Goal: Task Accomplishment & Management: Manage account settings

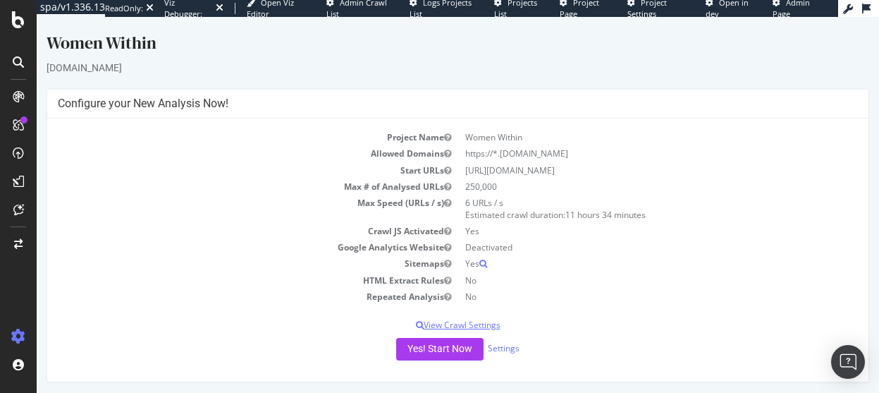
click at [235, 325] on p "View Crawl Settings" at bounding box center [458, 325] width 800 height 12
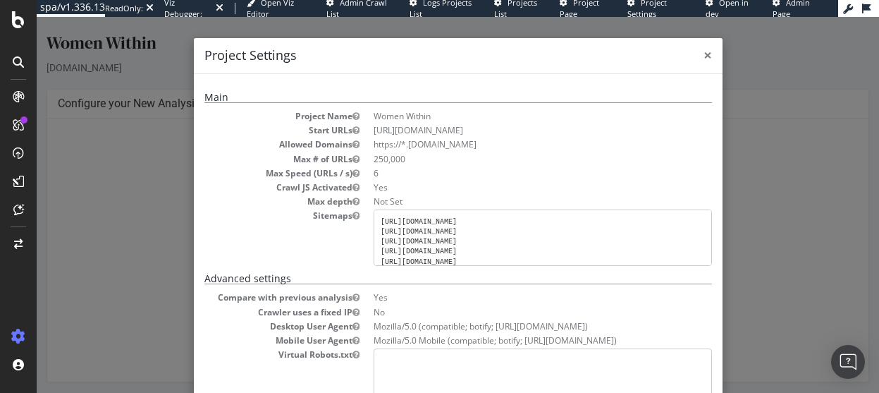
click at [703, 54] on span "×" at bounding box center [707, 55] width 8 height 20
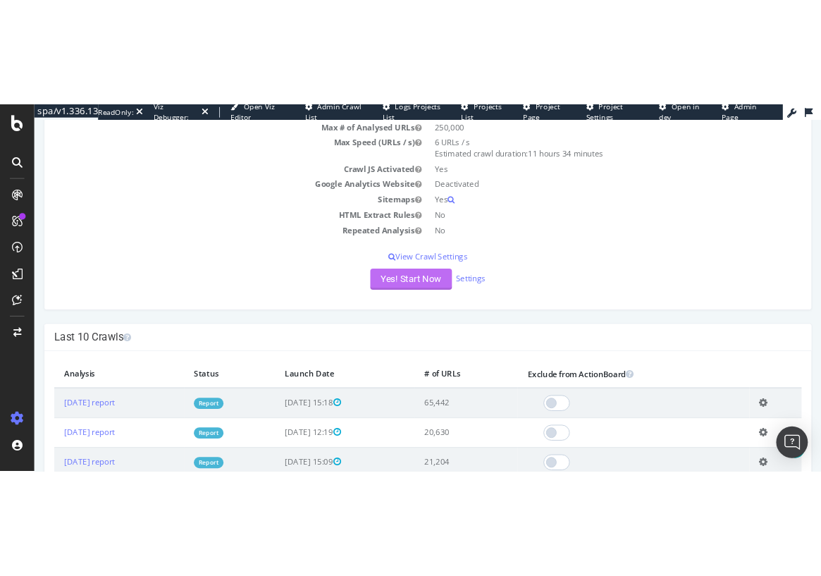
scroll to position [141, 0]
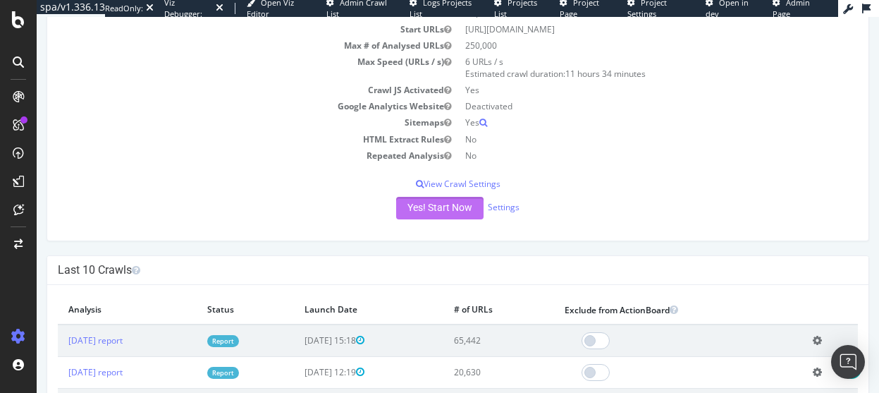
click at [438, 209] on button "Yes! Start Now" at bounding box center [439, 208] width 87 height 23
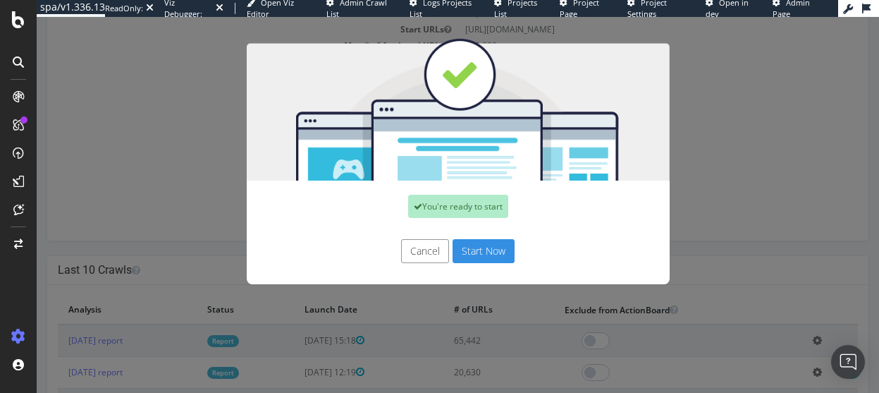
click at [477, 249] on button "Start Now" at bounding box center [484, 251] width 62 height 24
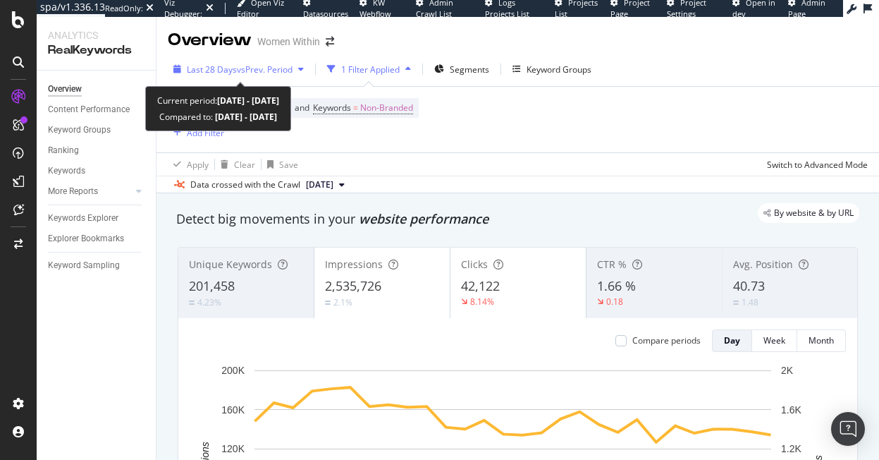
click at [197, 71] on span "Last 28 Days" at bounding box center [212, 69] width 50 height 12
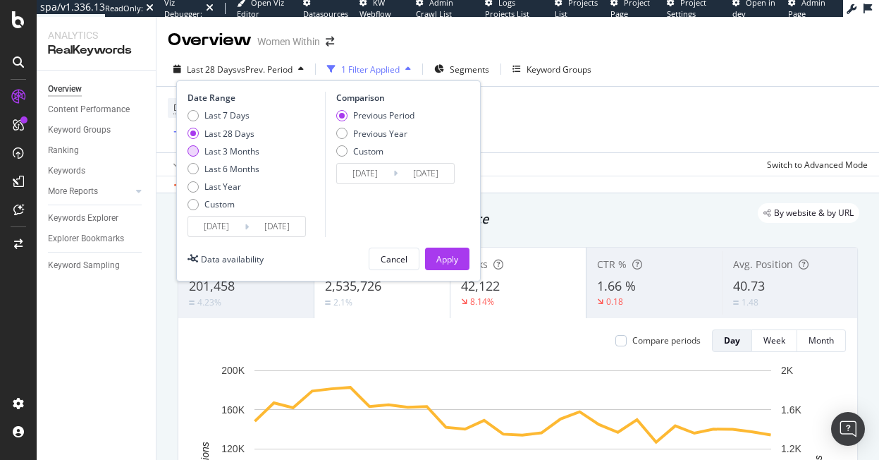
click at [239, 152] on div "Last 3 Months" at bounding box center [231, 151] width 55 height 12
type input "2025/05/24"
type input "2025/02/21"
type input "2025/05/23"
click at [379, 138] on div "Previous Year" at bounding box center [380, 134] width 54 height 12
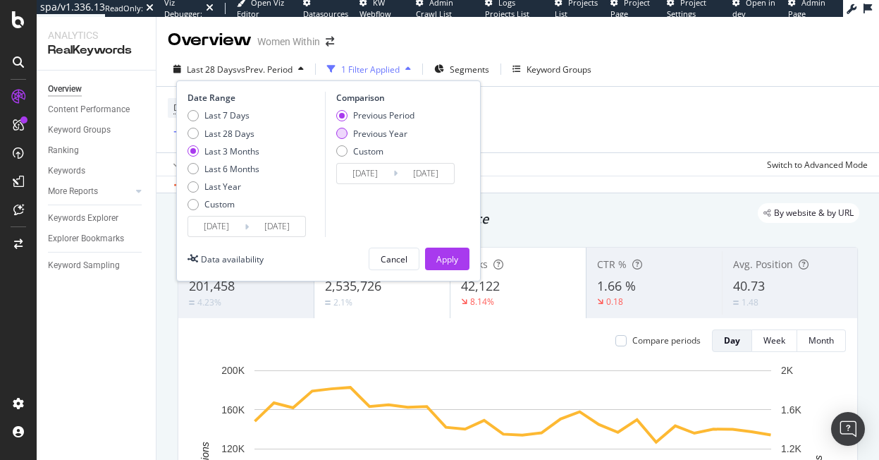
type input "2024/05/25"
type input "2024/08/24"
drag, startPoint x: 461, startPoint y: 261, endPoint x: 607, endPoint y: 214, distance: 153.4
click at [460, 261] on button "Apply" at bounding box center [447, 258] width 44 height 23
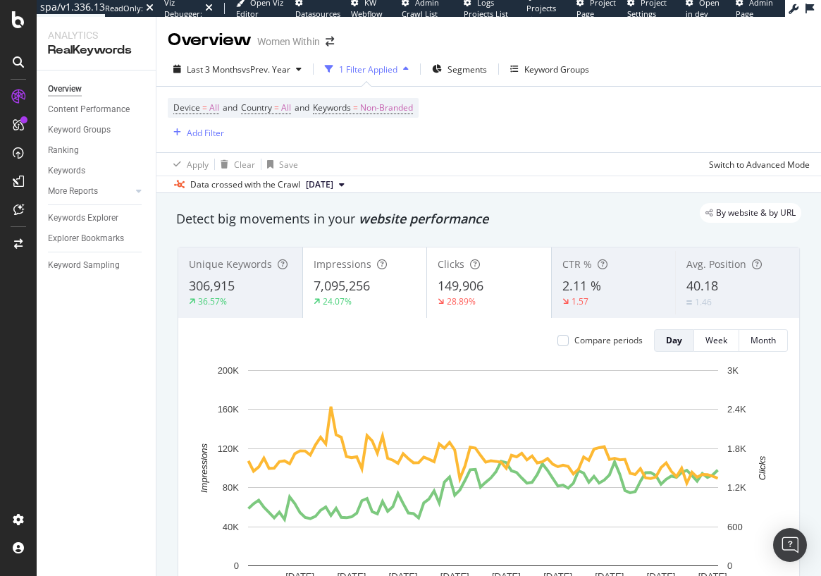
click at [150, 392] on div "Overview Content Performance Keyword Groups Ranking Keywords More Reports Count…" at bounding box center [96, 322] width 119 height 505
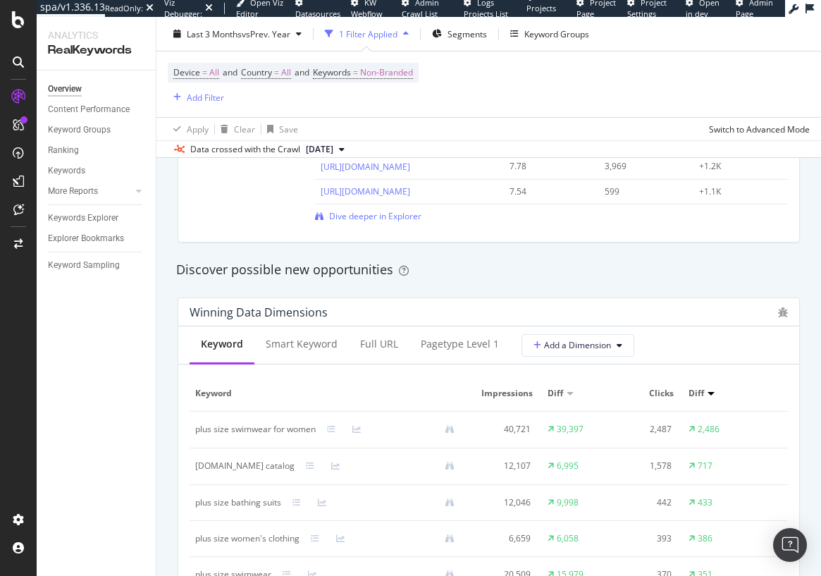
scroll to position [1121, 0]
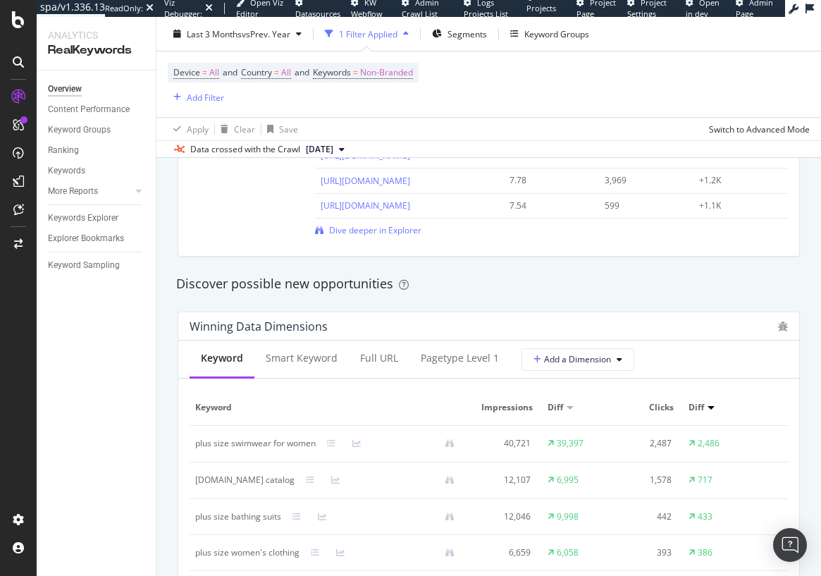
drag, startPoint x: 143, startPoint y: 402, endPoint x: 160, endPoint y: 400, distance: 17.1
click at [143, 392] on div "Overview Content Performance Keyword Groups Ranking Keywords More Reports Count…" at bounding box center [96, 322] width 119 height 505
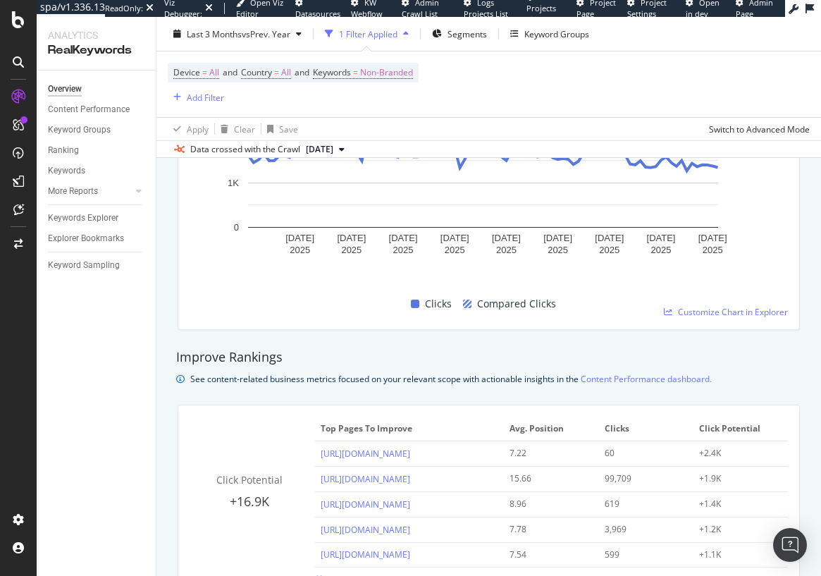
scroll to position [699, 0]
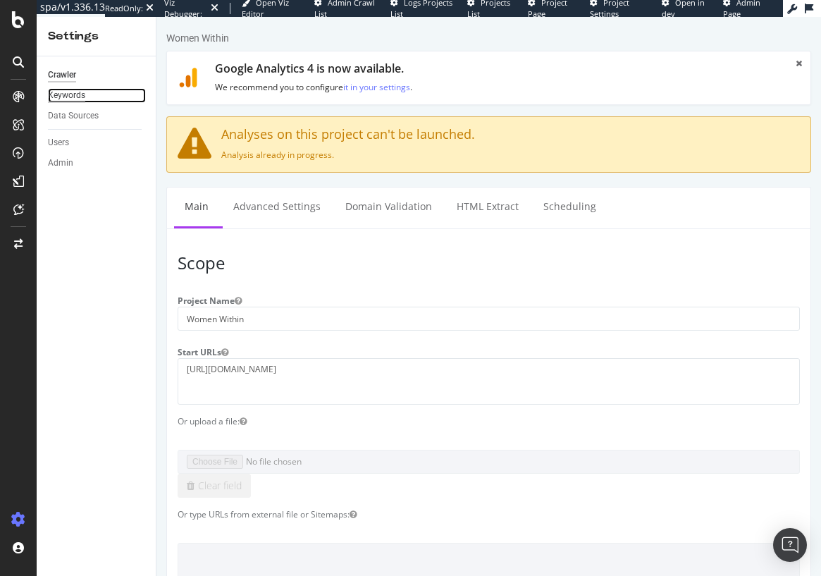
click at [67, 95] on div "Keywords" at bounding box center [66, 95] width 37 height 15
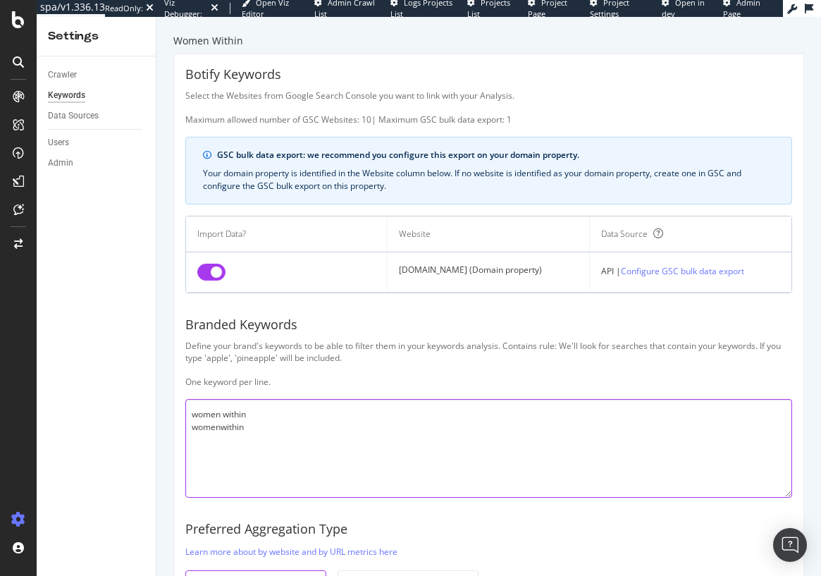
click at [268, 419] on textarea "women within womenwithin" at bounding box center [488, 448] width 607 height 99
click at [247, 426] on textarea "women within womenwithin" at bounding box center [488, 448] width 607 height 99
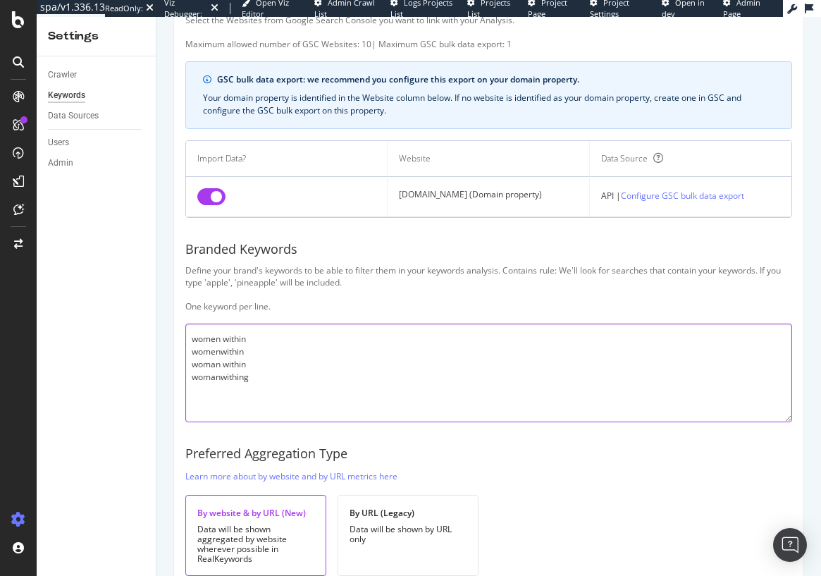
scroll to position [138, 0]
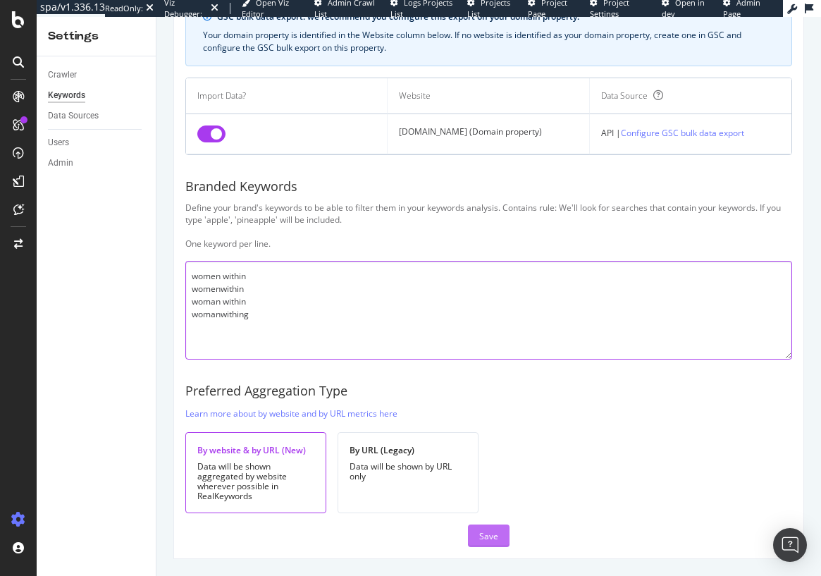
type textarea "women within womenwithin woman within womanwithing"
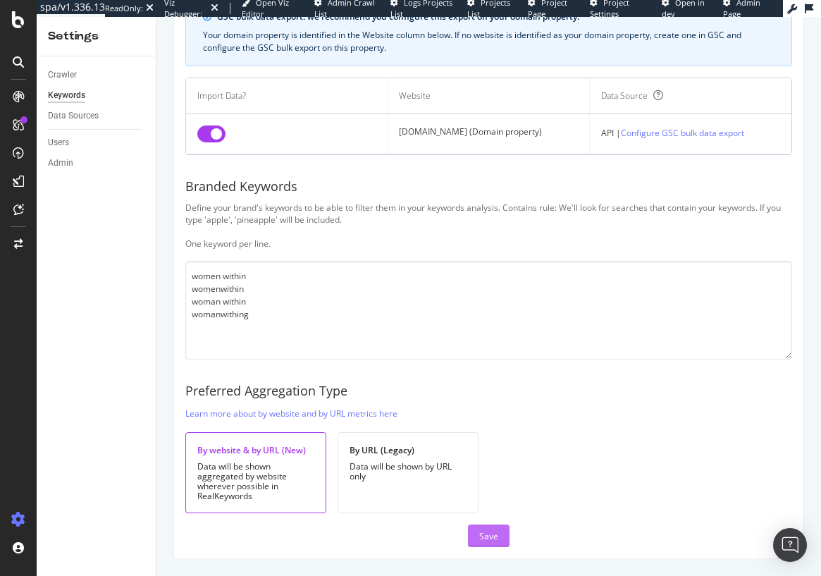
click at [486, 538] on div "Save" at bounding box center [488, 536] width 19 height 12
